Goal: Transaction & Acquisition: Purchase product/service

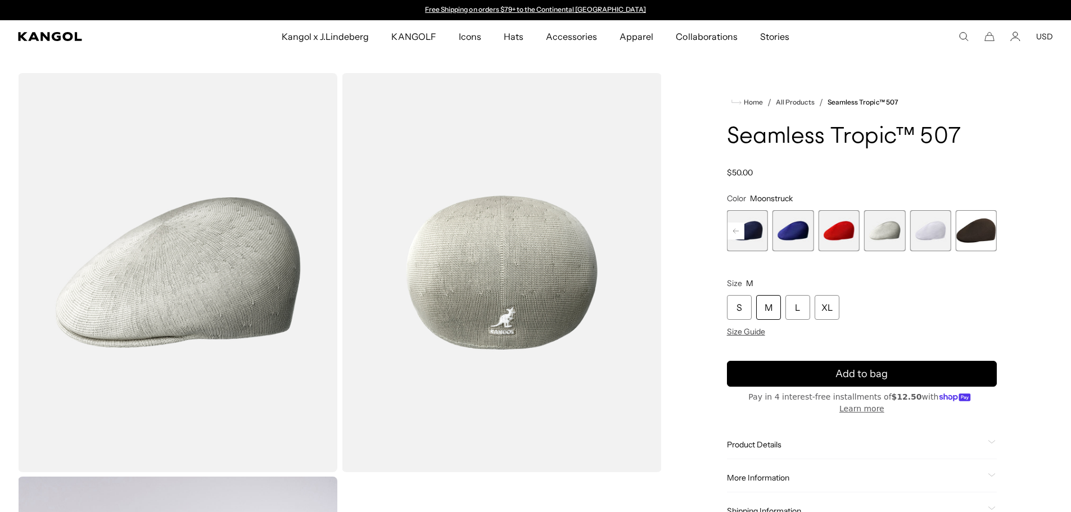
scroll to position [0, 232]
click at [939, 232] on span "11 of 12" at bounding box center [930, 230] width 41 height 41
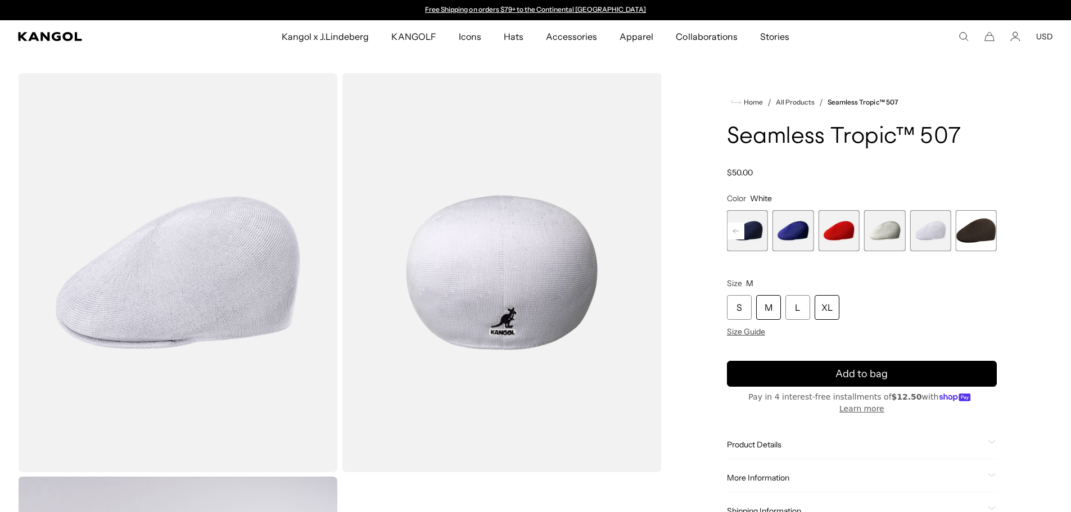
click at [832, 310] on div "XL" at bounding box center [827, 307] width 25 height 25
